Goal: Task Accomplishment & Management: Use online tool/utility

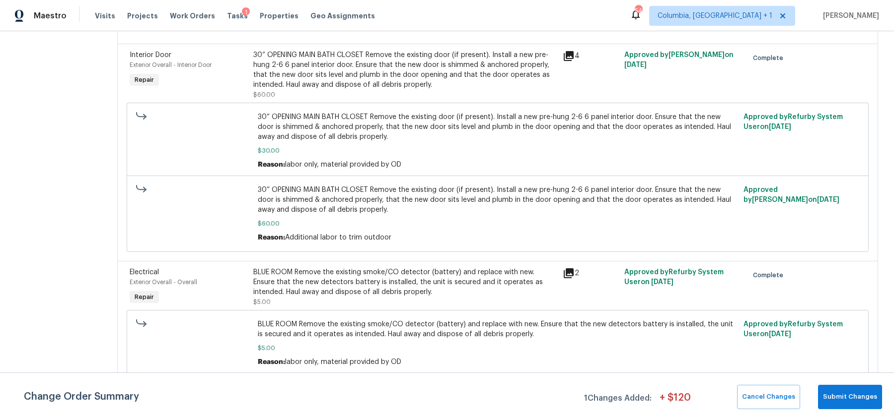
scroll to position [2746, 0]
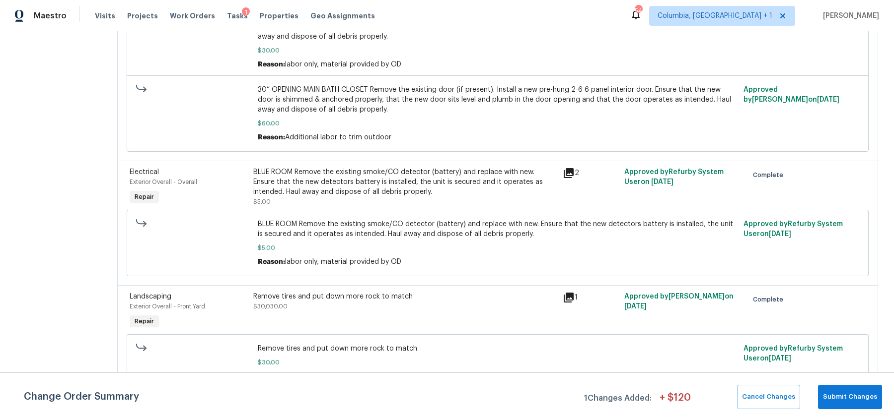
click at [416, 243] on span "$5.00" at bounding box center [498, 248] width 480 height 10
click at [475, 257] on div "Electrical Exterior Overall - Overall Repair BLUE ROOM Remove the existing smok…" at bounding box center [497, 223] width 761 height 125
click at [740, 335] on div "Remove tires and put down more rock to match $30.00 Reason: 10x3 - labor only, …" at bounding box center [498, 363] width 742 height 56
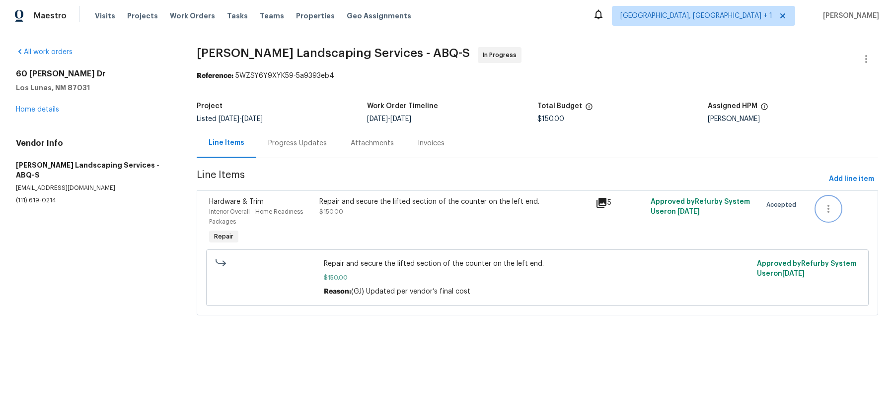
click at [827, 216] on button "button" at bounding box center [828, 209] width 24 height 24
click at [679, 233] on div at bounding box center [447, 210] width 894 height 420
click at [828, 206] on icon "button" at bounding box center [828, 209] width 2 height 8
click at [699, 336] on div at bounding box center [447, 210] width 894 height 420
click at [829, 214] on button "button" at bounding box center [828, 209] width 24 height 24
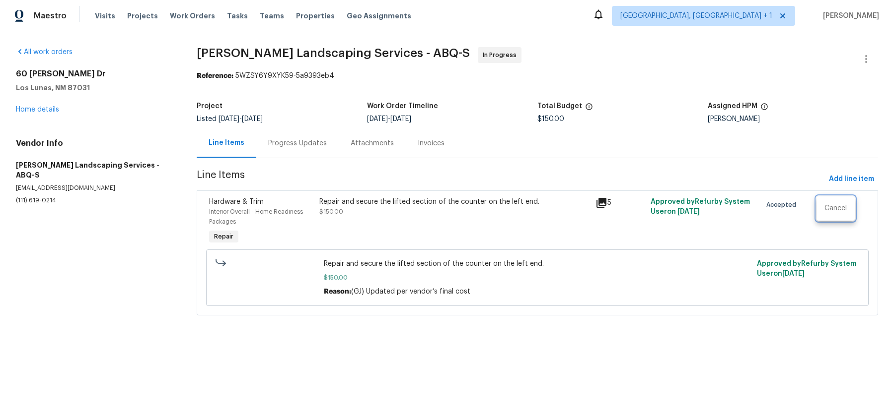
click at [552, 360] on div at bounding box center [447, 210] width 894 height 420
click at [687, 281] on span "$150.00" at bounding box center [537, 278] width 427 height 10
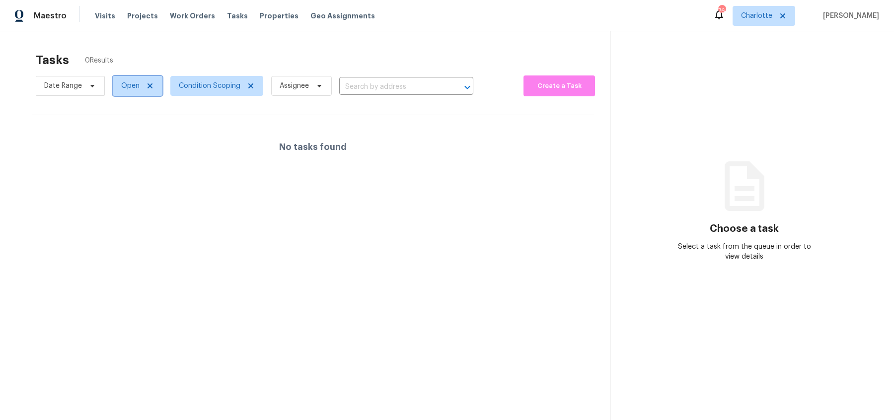
click at [127, 88] on span "Open" at bounding box center [130, 86] width 18 height 10
click at [124, 139] on span at bounding box center [122, 142] width 8 height 8
click at [124, 139] on input "Blocked" at bounding box center [121, 140] width 6 height 6
checkbox input "true"
click at [121, 128] on span at bounding box center [122, 128] width 8 height 8
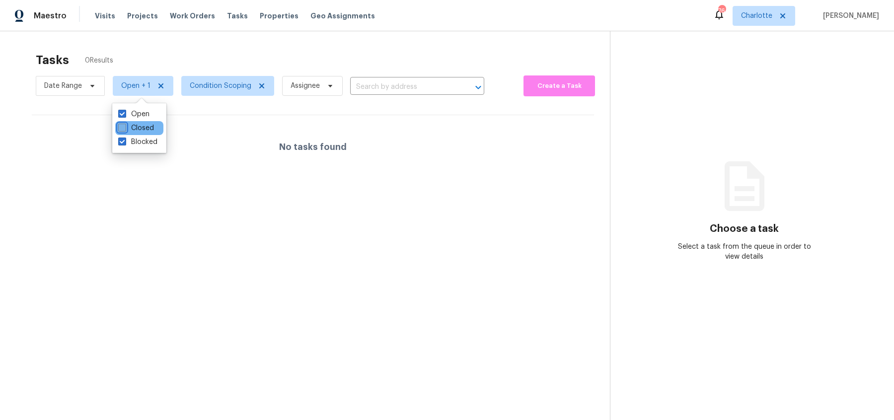
click at [121, 128] on input "Closed" at bounding box center [121, 126] width 6 height 6
checkbox input "true"
click at [121, 146] on label "Blocked" at bounding box center [137, 142] width 39 height 10
click at [121, 143] on input "Blocked" at bounding box center [121, 140] width 6 height 6
checkbox input "false"
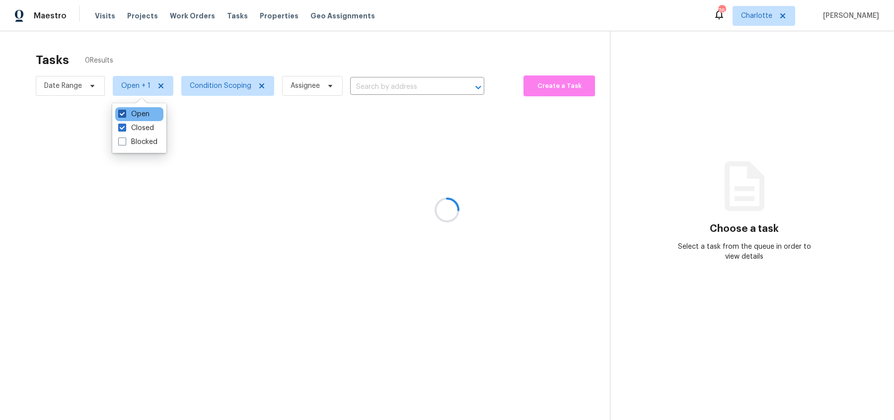
click at [120, 118] on label "Open" at bounding box center [133, 114] width 31 height 10
click at [120, 116] on input "Open" at bounding box center [121, 112] width 6 height 6
checkbox input "false"
click at [16, 70] on section "Tasks 0 Results Date Range Closed Condition Scoping Assignee ​ Create a Task No…" at bounding box center [313, 249] width 594 height 404
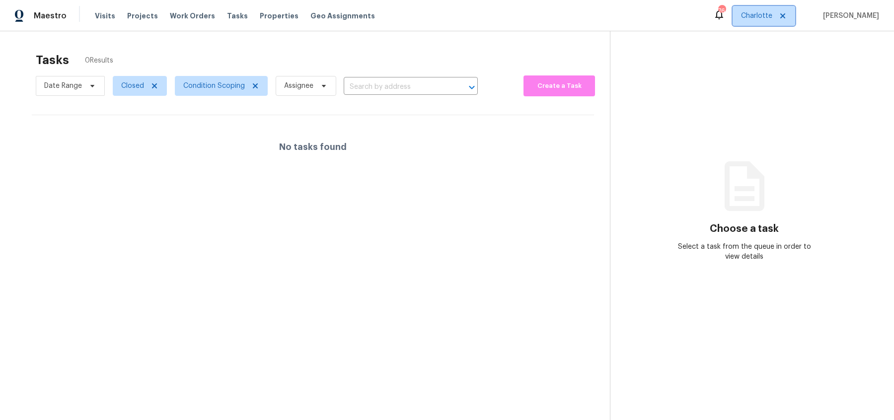
click at [769, 6] on span "Charlotte" at bounding box center [763, 16] width 63 height 20
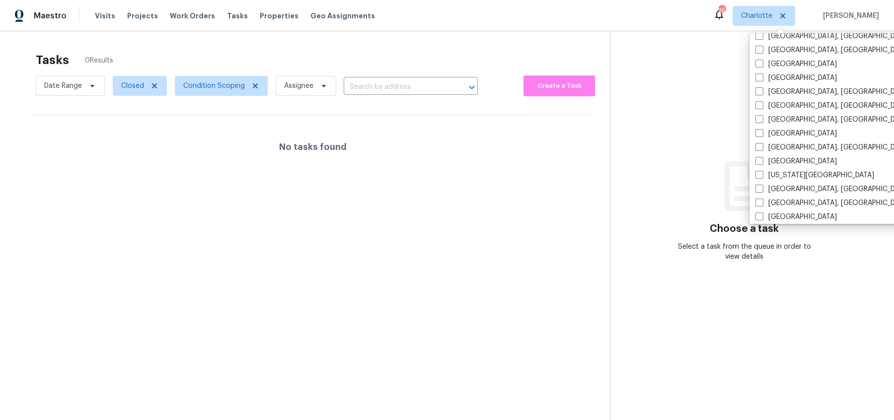
scroll to position [242, 0]
click at [781, 158] on label "[GEOGRAPHIC_DATA]" at bounding box center [795, 163] width 81 height 10
click at [762, 158] on input "[GEOGRAPHIC_DATA]" at bounding box center [758, 161] width 6 height 6
checkbox input "true"
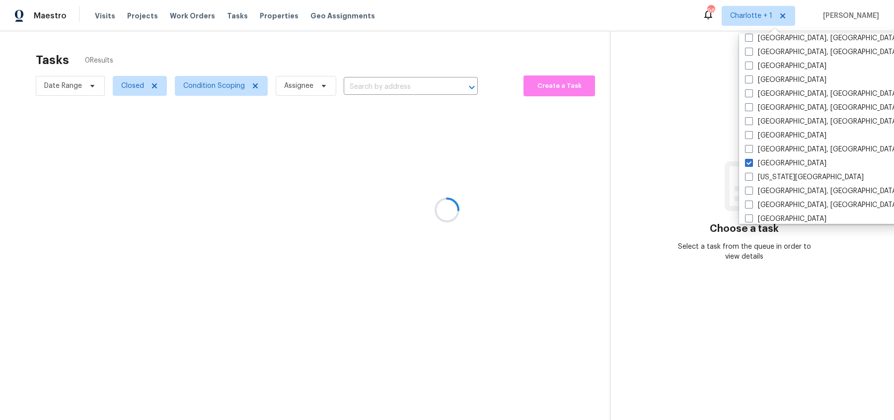
click at [486, 60] on div at bounding box center [447, 210] width 894 height 420
